Goal: Task Accomplishment & Management: Complete application form

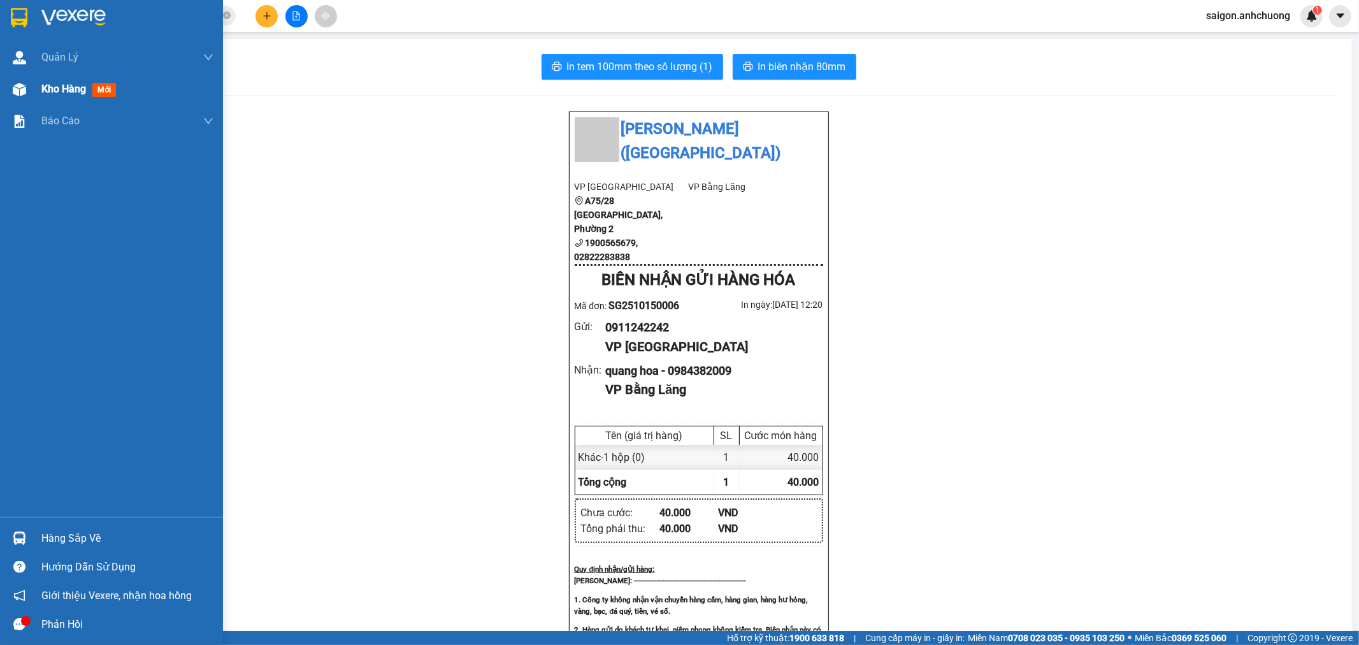
click at [53, 92] on span "Kho hàng" at bounding box center [63, 89] width 45 height 12
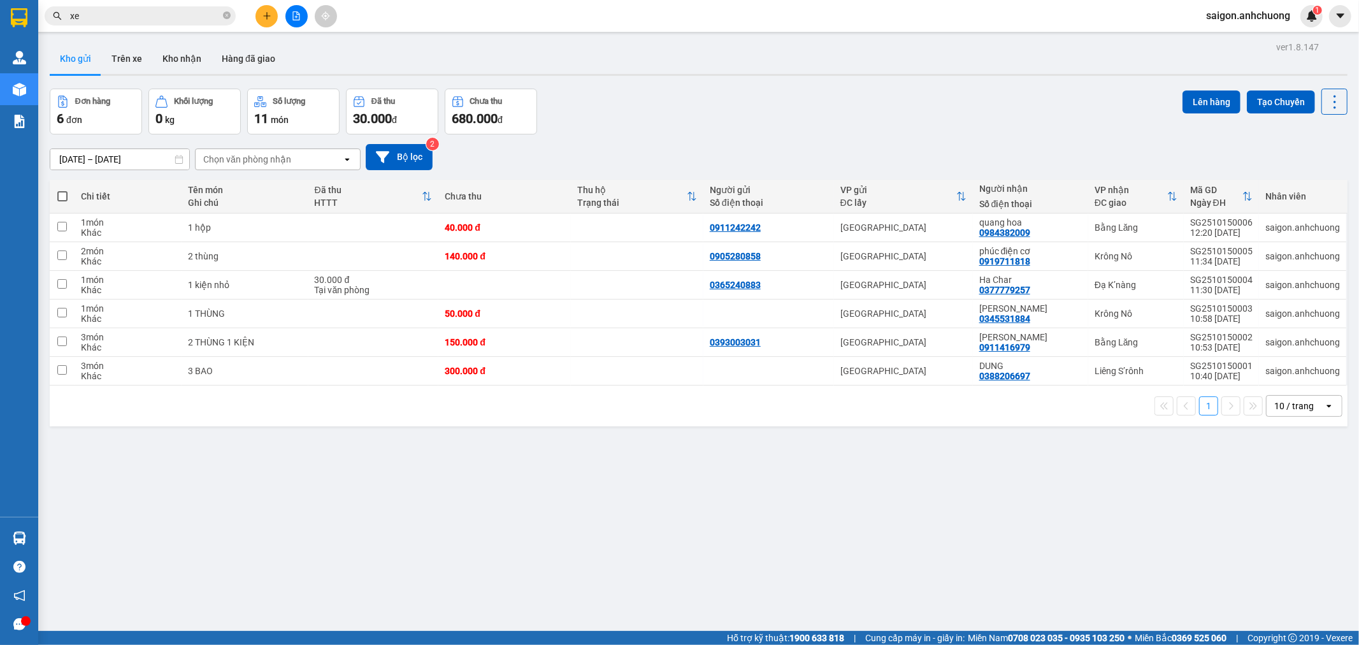
click at [275, 24] on div at bounding box center [297, 16] width 96 height 22
click at [270, 21] on button at bounding box center [267, 16] width 22 height 22
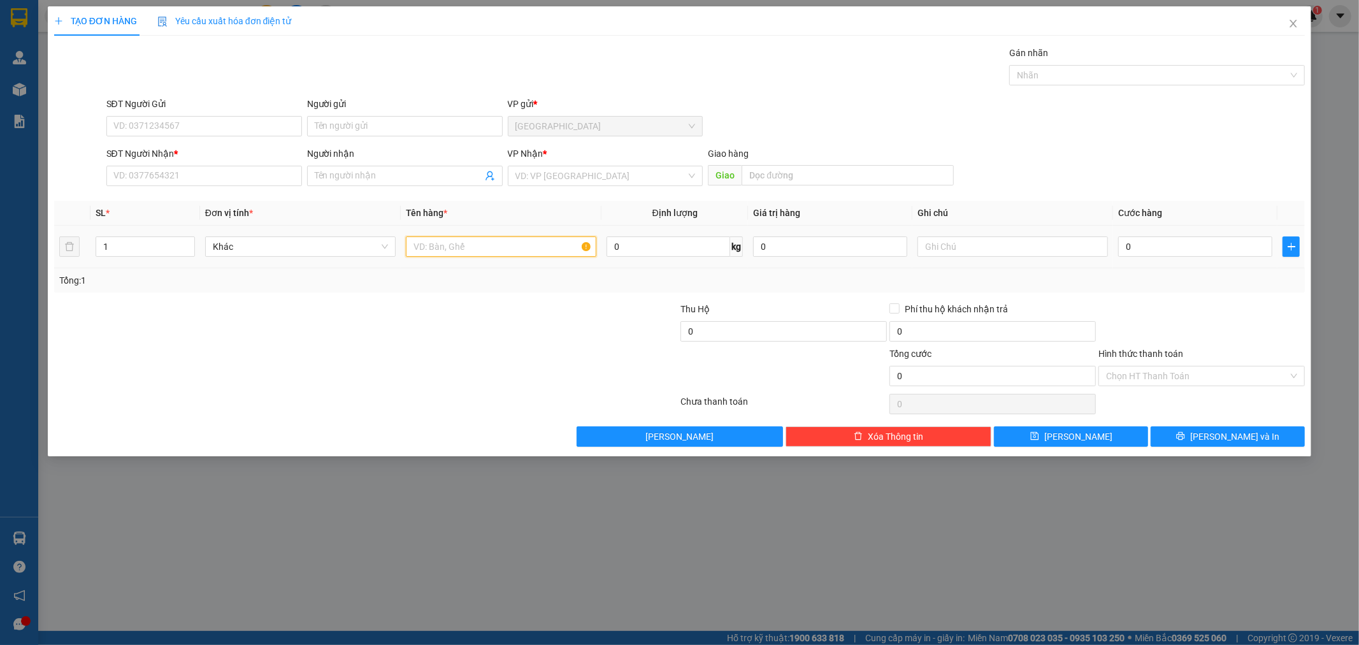
click at [407, 255] on input "text" at bounding box center [501, 246] width 191 height 20
click at [417, 250] on input "text" at bounding box center [501, 246] width 191 height 20
type input "1 thùng xốp cá"
click at [174, 168] on input "SĐT Người Nhận *" at bounding box center [204, 176] width 196 height 20
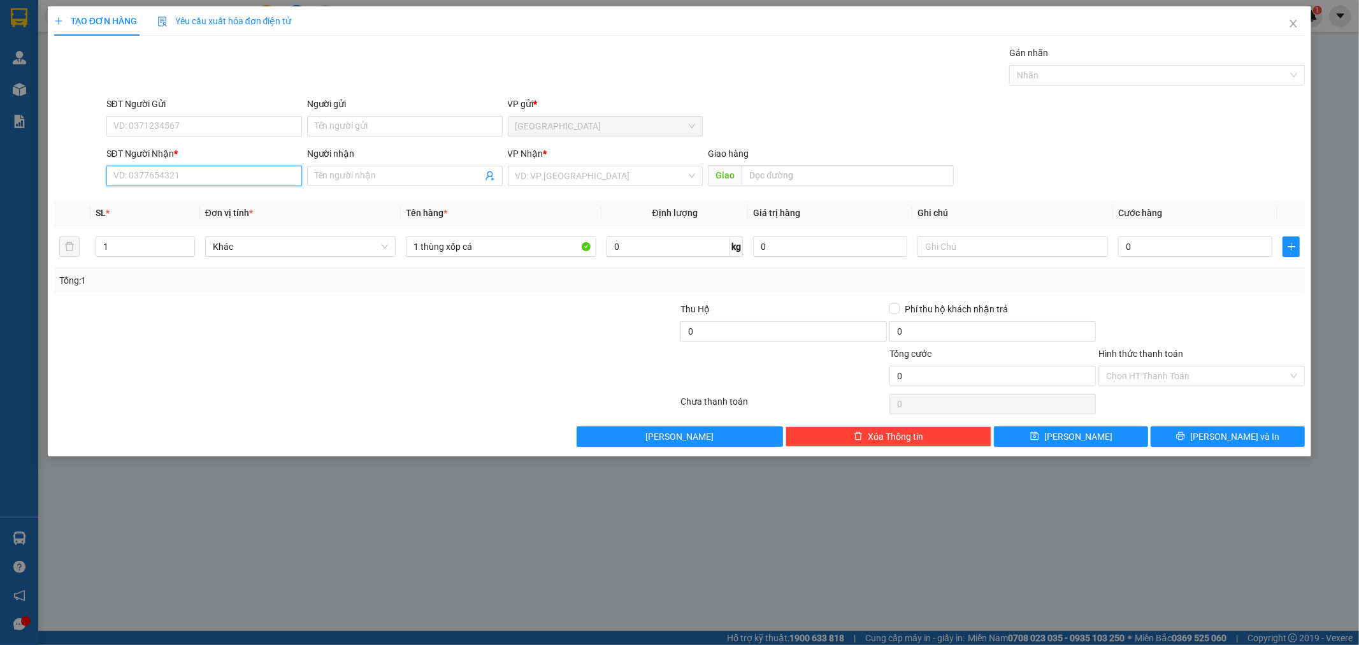
click at [174, 168] on input "SĐT Người Nhận *" at bounding box center [204, 176] width 196 height 20
click at [192, 199] on div "0333999083 - tín" at bounding box center [204, 201] width 180 height 14
type input "0333999083"
type input "tín"
type input "0333999083"
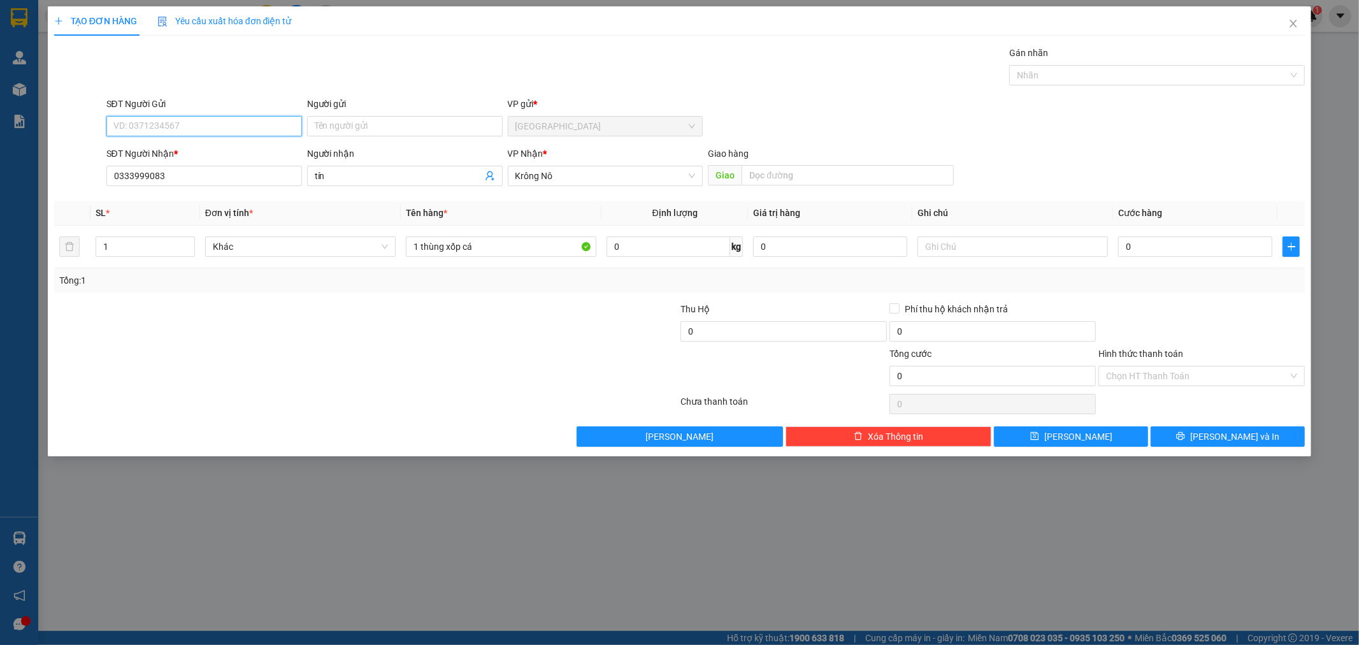
click at [223, 119] on input "SĐT Người Gửi" at bounding box center [204, 126] width 196 height 20
type input "0902199268"
click at [1192, 252] on input "0" at bounding box center [1195, 246] width 154 height 20
type input "7"
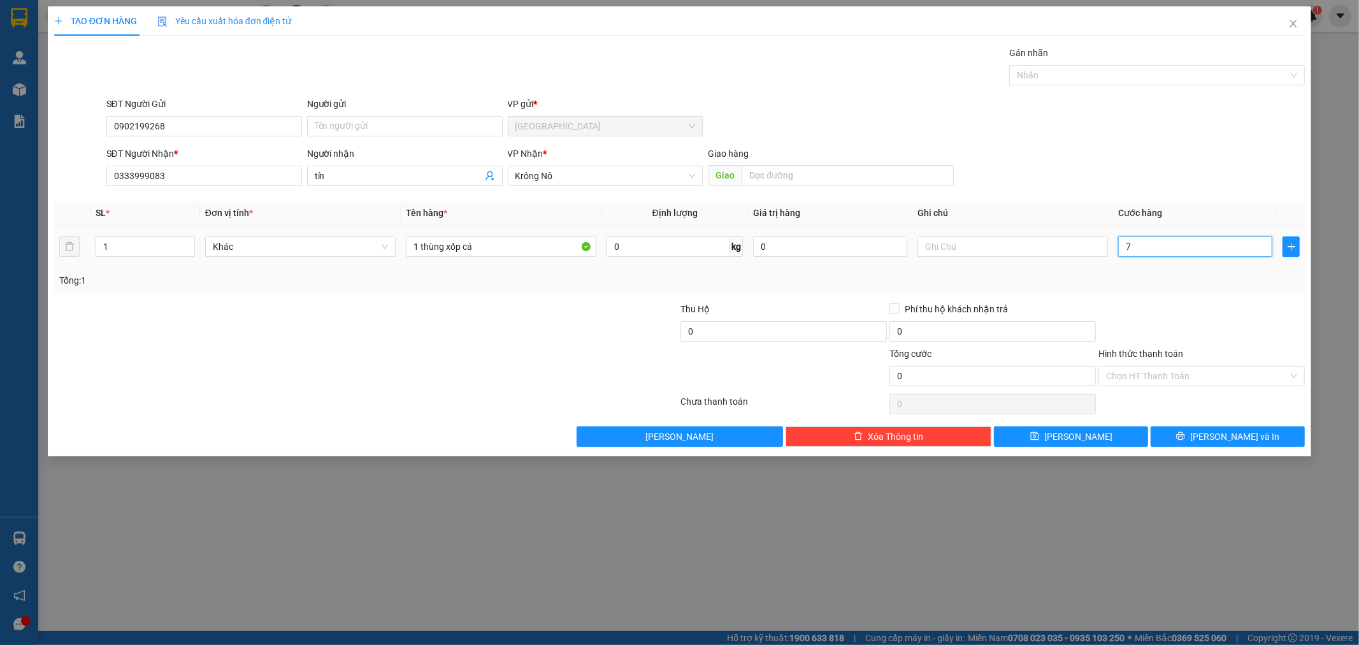
type input "7"
type input "70"
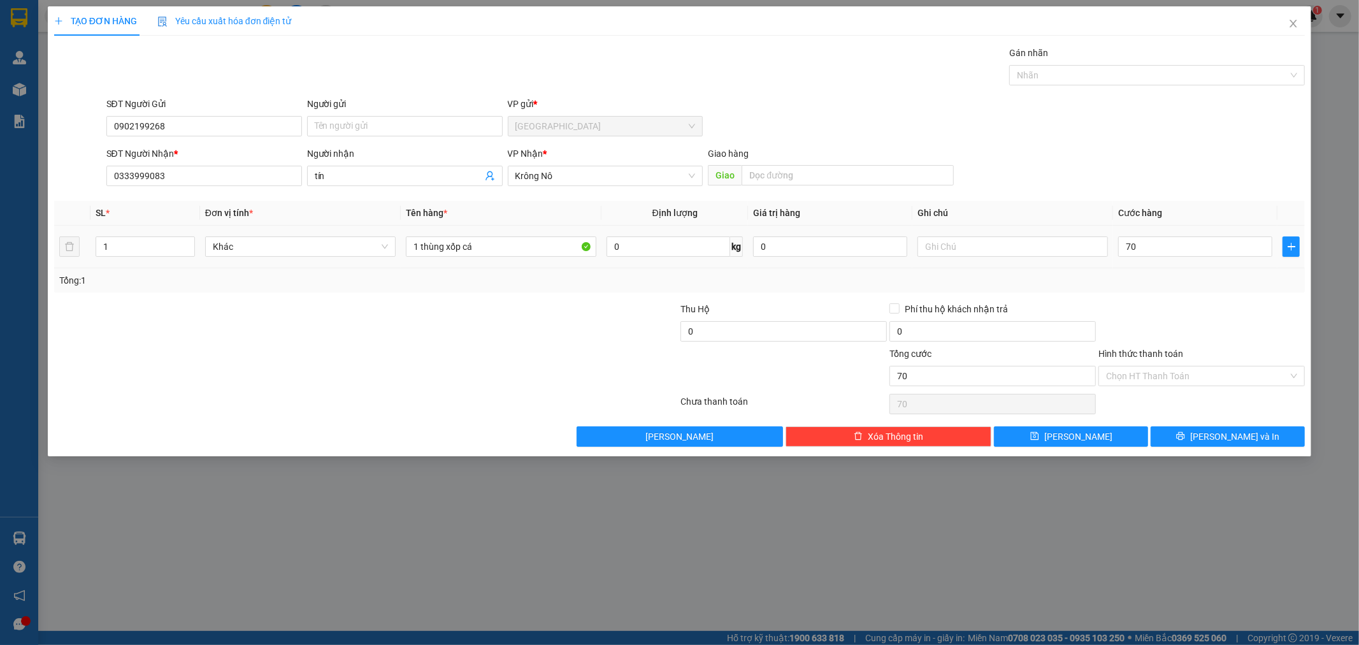
type input "70.000"
click at [1192, 173] on div "SĐT Người Nhận * 0333999083 Người nhận tín VP Nhận * Krông Nô Giao hàng Giao" at bounding box center [706, 169] width 1204 height 45
click at [1183, 377] on input "Hình thức thanh toán" at bounding box center [1197, 375] width 182 height 19
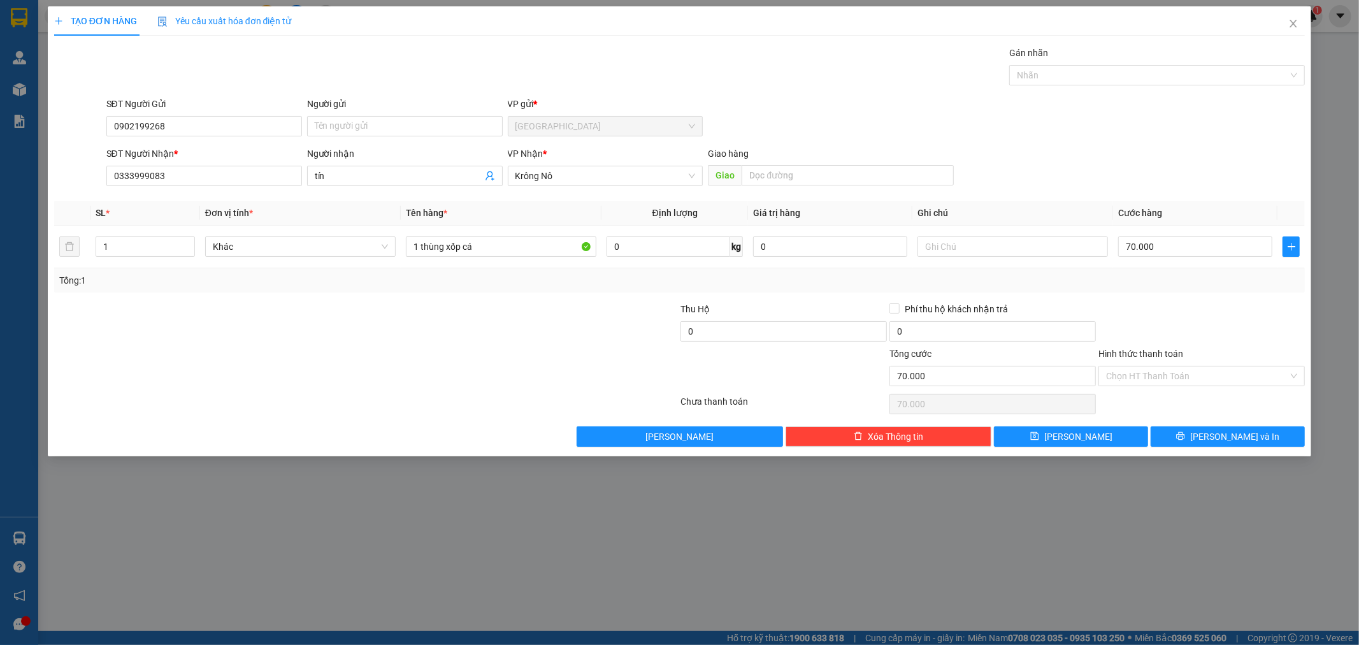
drag, startPoint x: 1199, startPoint y: 331, endPoint x: 1253, endPoint y: 410, distance: 94.9
click at [1199, 330] on div at bounding box center [1201, 324] width 209 height 45
click at [1254, 426] on button "[PERSON_NAME] và In" at bounding box center [1228, 436] width 154 height 20
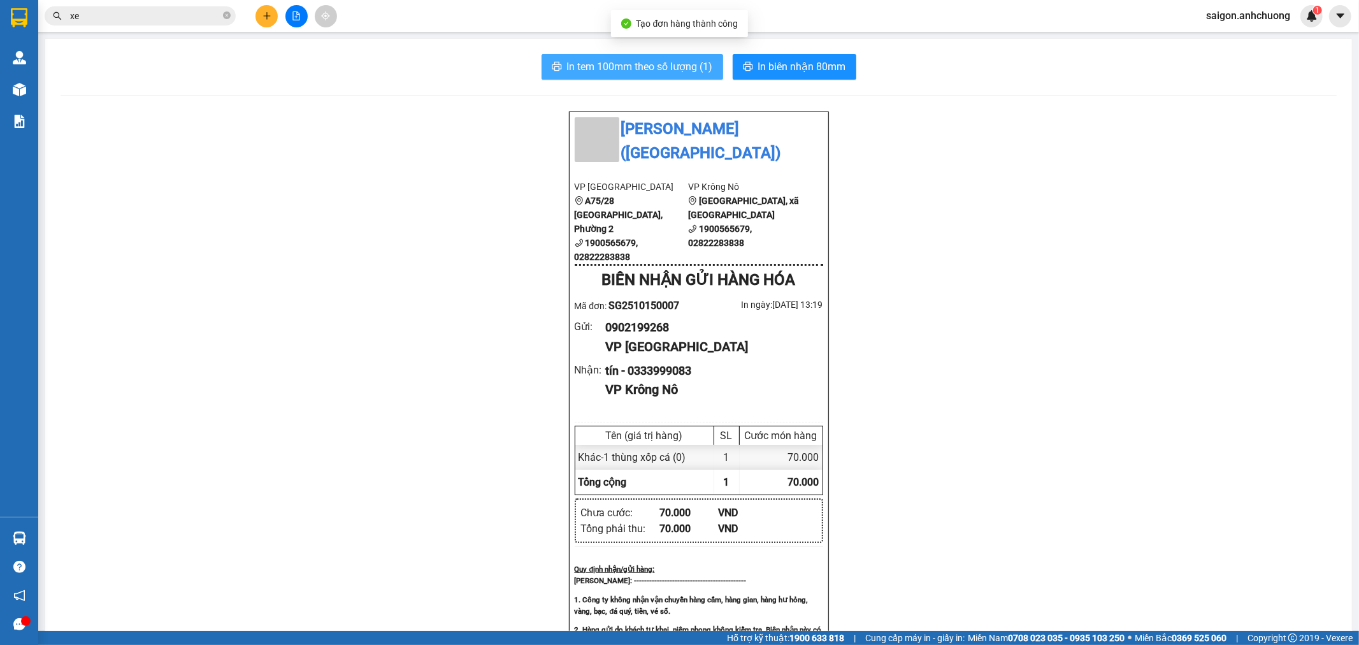
click at [654, 72] on span "In tem 100mm theo số lượng (1)" at bounding box center [640, 67] width 146 height 16
click at [814, 52] on div "In tem 100mm theo số lượng (1) In biên nhận 80mm Anh Chương ([GEOGRAPHIC_DATA])…" at bounding box center [698, 566] width 1307 height 1055
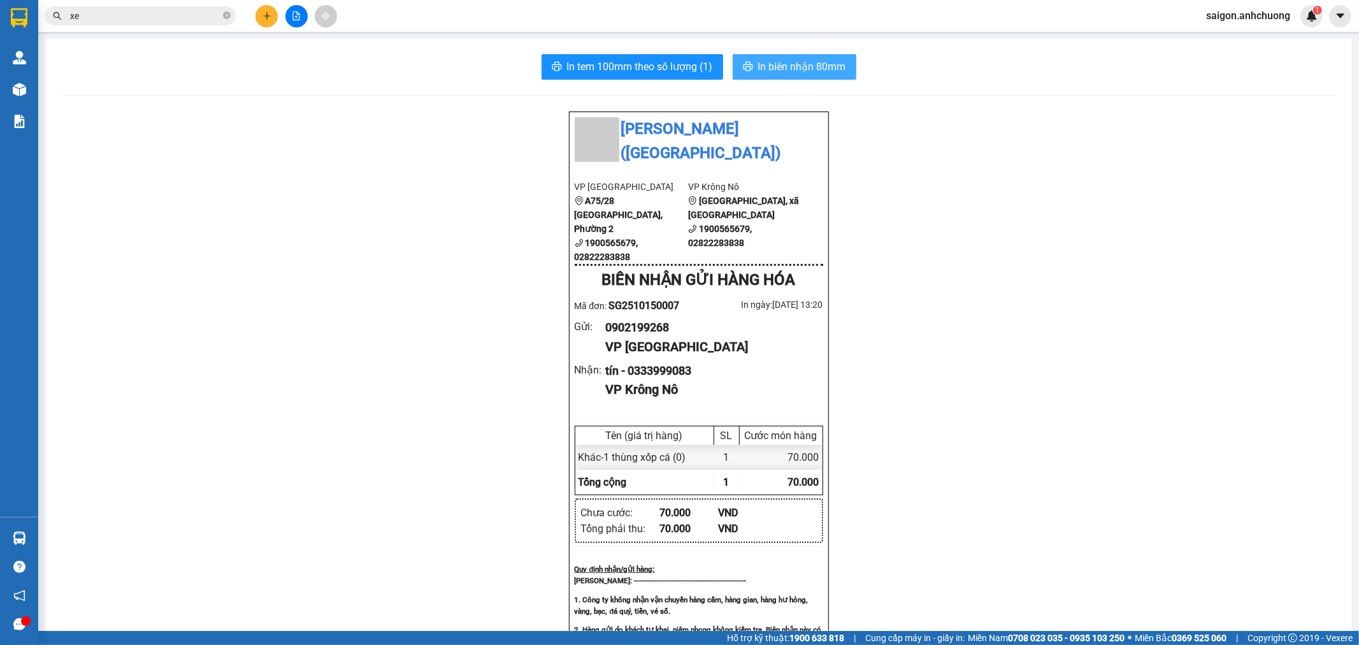
click at [791, 79] on button "In biên nhận 80mm" at bounding box center [795, 66] width 124 height 25
